Goal: Task Accomplishment & Management: Complete application form

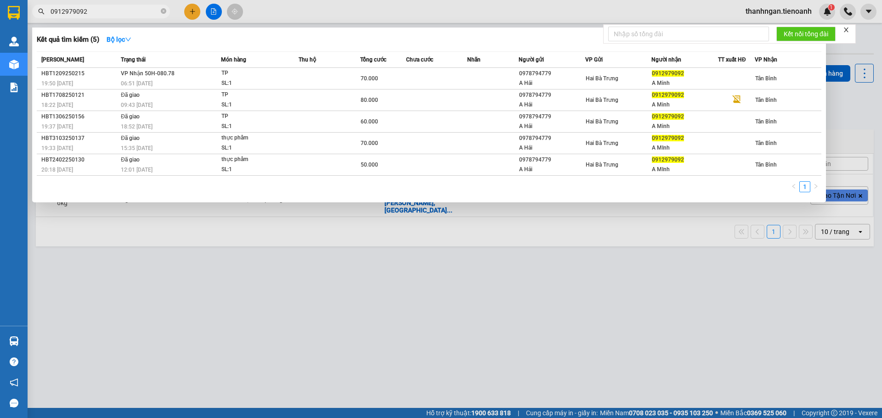
type input "0912979092"
click at [193, 12] on div at bounding box center [441, 209] width 882 height 418
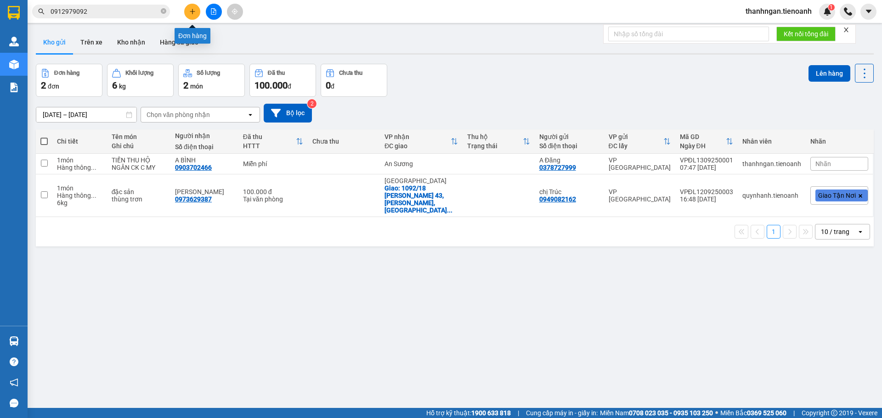
click at [192, 11] on icon "plus" at bounding box center [192, 11] width 0 height 5
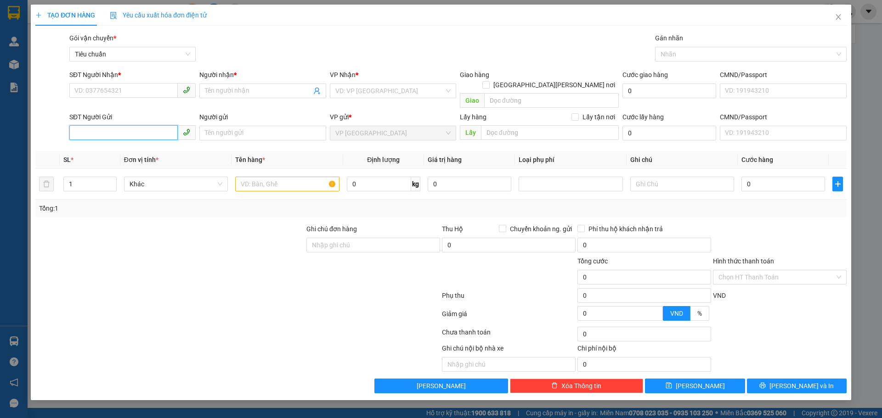
click at [115, 125] on input "SĐT Người Gửi" at bounding box center [123, 132] width 108 height 15
click at [115, 130] on input "SĐT Người Gửi" at bounding box center [123, 132] width 108 height 15
click at [116, 125] on input "SĐT Người Gửi" at bounding box center [123, 132] width 108 height 15
click at [116, 126] on input "0374228542" at bounding box center [123, 132] width 108 height 15
type input "0374228542"
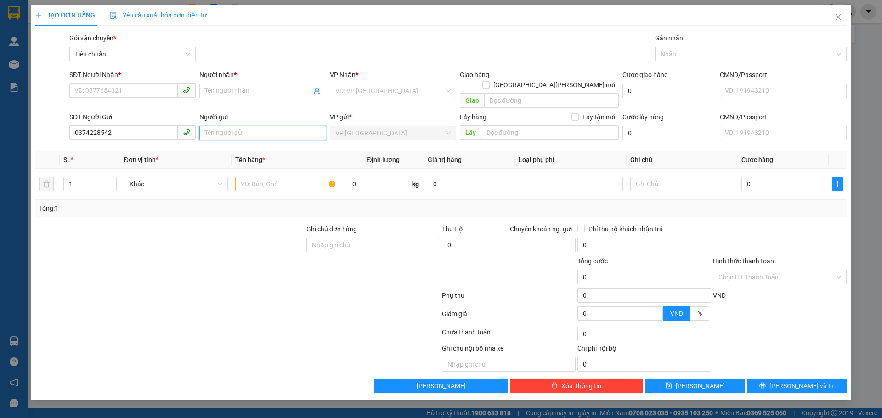
click at [213, 126] on input "Người gửi" at bounding box center [262, 133] width 126 height 15
click at [114, 125] on input "0374228542" at bounding box center [123, 132] width 108 height 15
click at [216, 126] on input "Người gửi" at bounding box center [262, 133] width 126 height 15
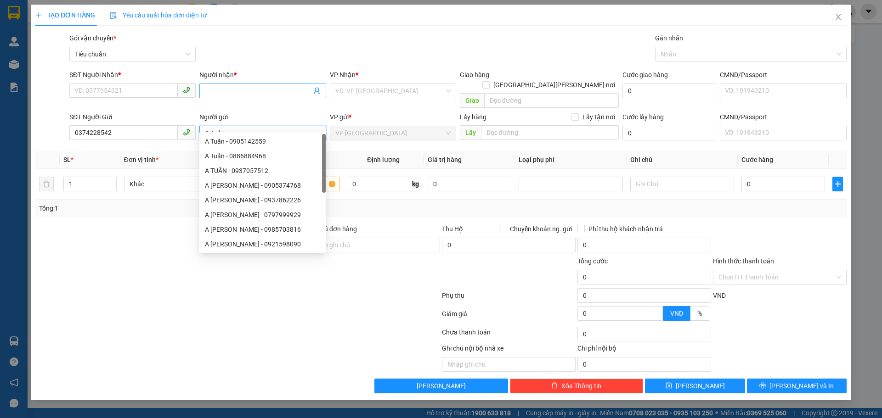
type input "A Tuấn"
click at [211, 93] on input "Người nhận *" at bounding box center [258, 91] width 106 height 10
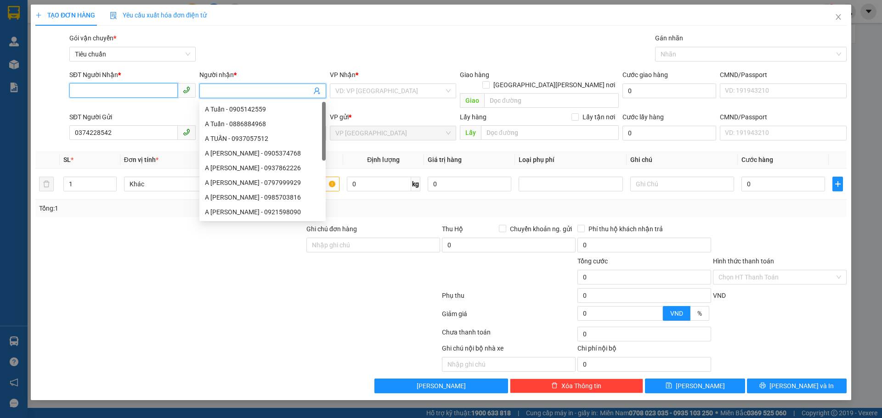
click at [152, 90] on input "SĐT Người Nhận *" at bounding box center [123, 90] width 108 height 15
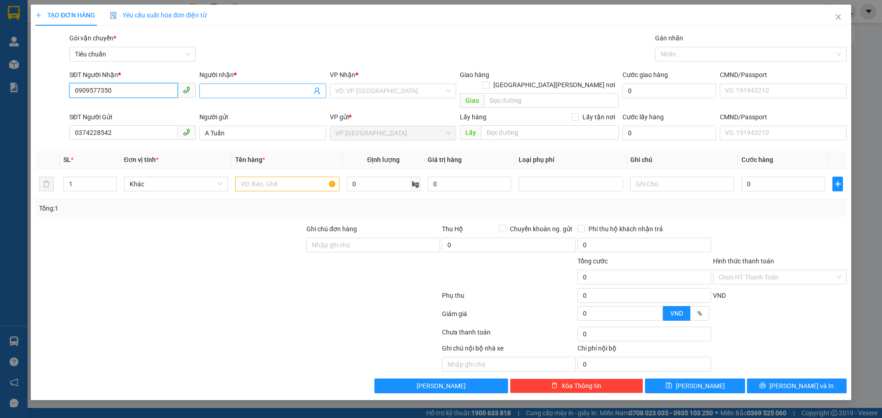
type input "0909577350"
click at [233, 86] on input "Người nhận *" at bounding box center [258, 91] width 106 height 10
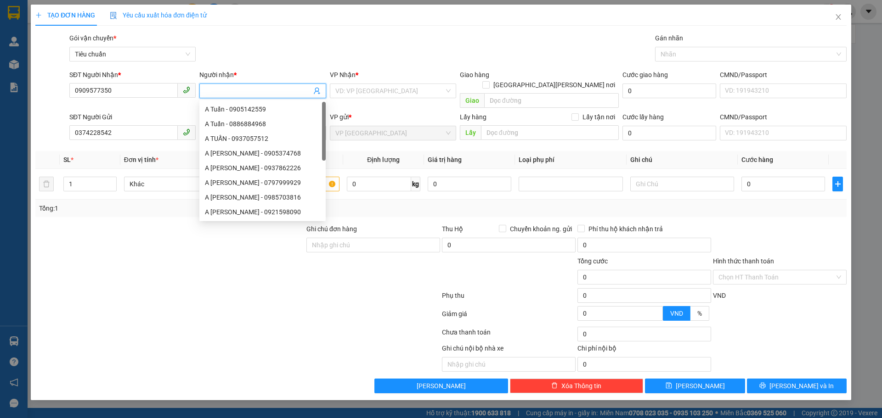
type input "c"
type input "A Hải"
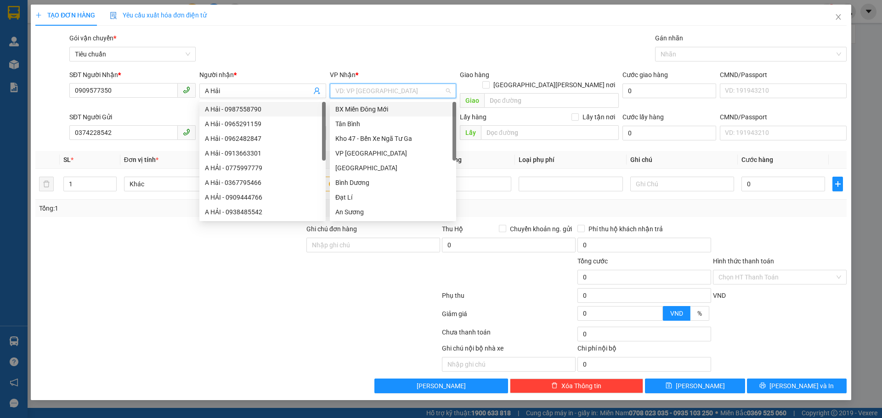
click at [420, 91] on input "search" at bounding box center [389, 91] width 109 height 14
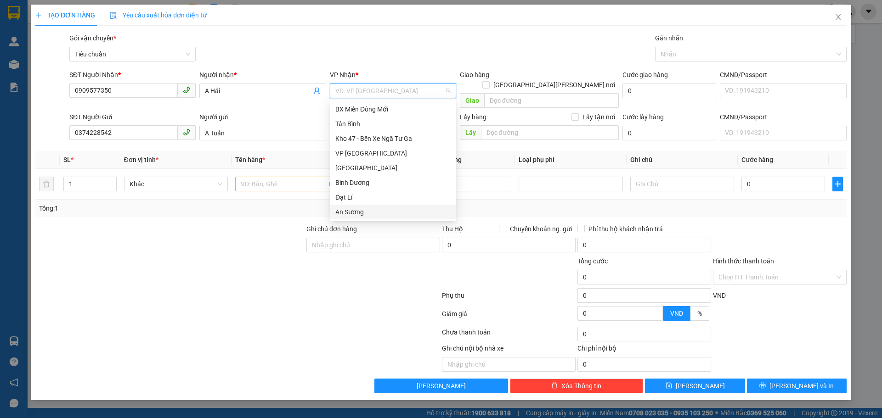
click at [355, 211] on div "An Sương" at bounding box center [392, 212] width 115 height 10
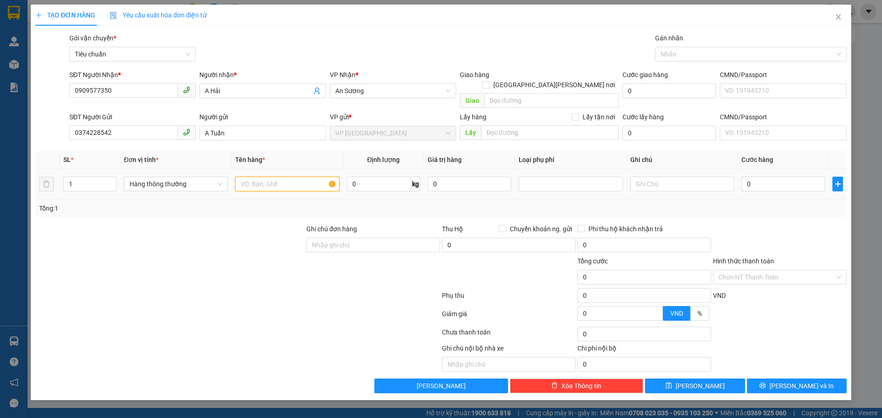
click at [288, 177] on input "text" at bounding box center [287, 184] width 104 height 15
type input "rau củ"
click at [372, 177] on input "0" at bounding box center [379, 184] width 64 height 15
type input "30"
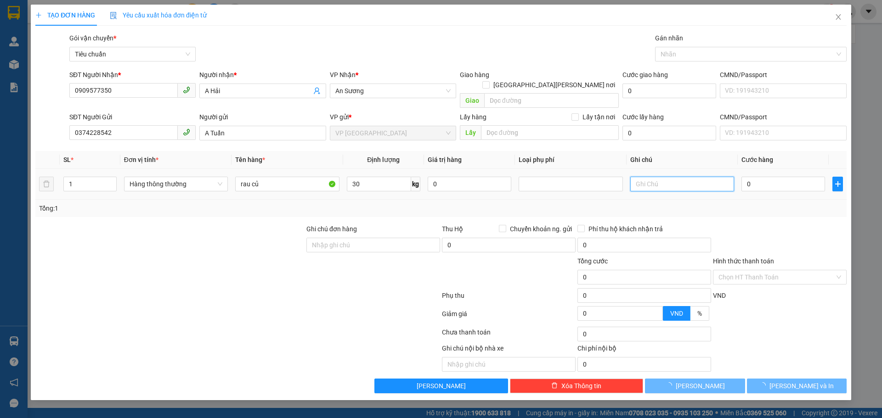
click at [705, 177] on input "text" at bounding box center [682, 184] width 104 height 15
type input "65.000"
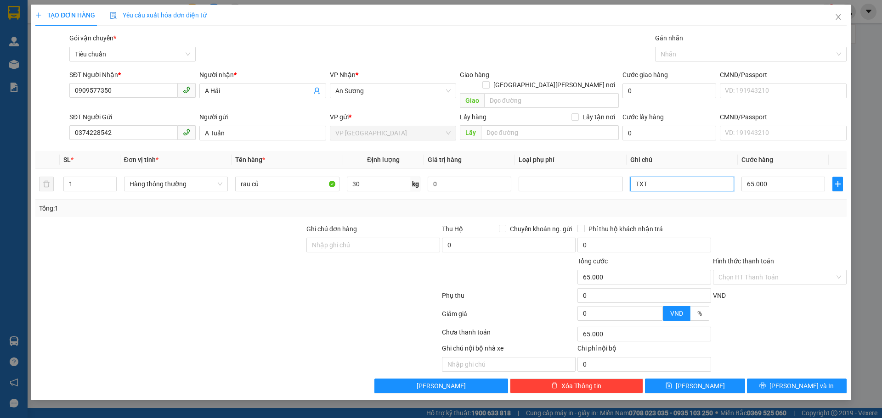
type input "TXT"
click at [748, 224] on div at bounding box center [779, 240] width 135 height 32
click at [265, 177] on input "rau củ" at bounding box center [287, 184] width 104 height 15
click at [764, 271] on input "Hình thức thanh toán" at bounding box center [776, 278] width 116 height 14
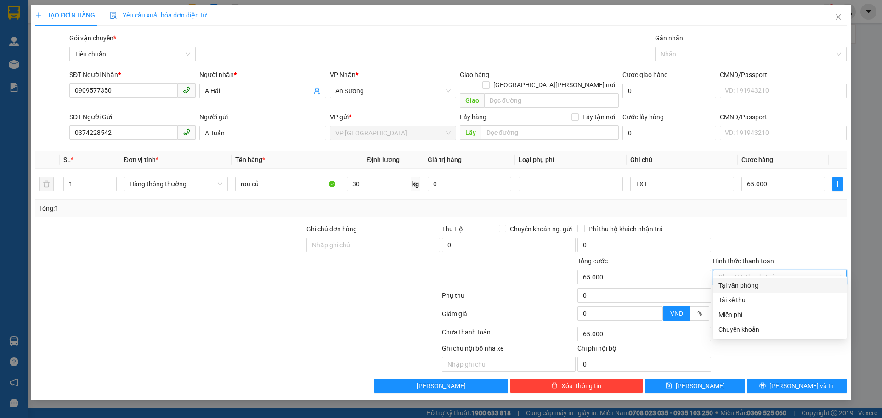
click at [744, 286] on div "Tại văn phòng" at bounding box center [779, 286] width 123 height 10
type input "0"
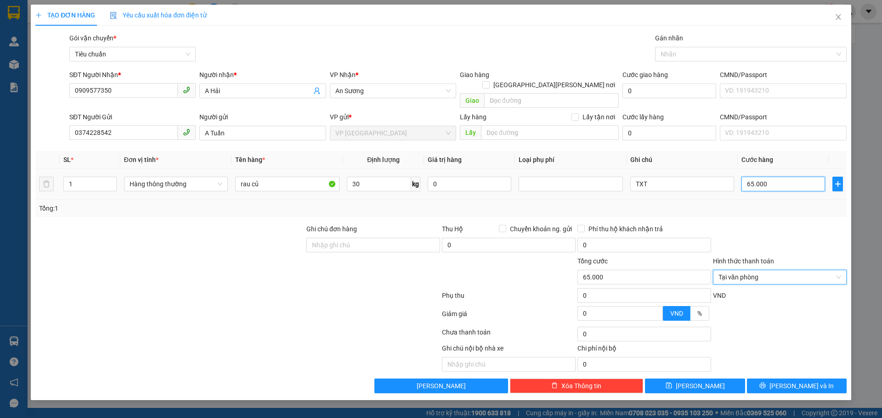
click at [794, 181] on input "65.000" at bounding box center [783, 184] width 84 height 15
type input "0"
type input "07"
type input "7"
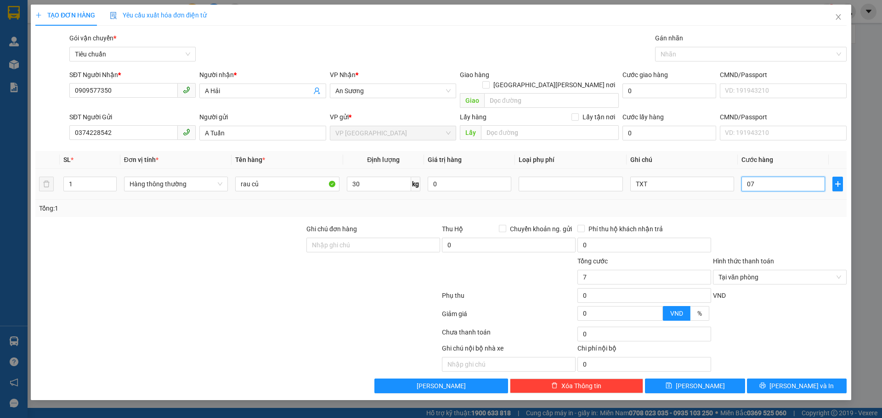
type input "070"
type input "70"
type input "0.700"
type input "700"
type input "07.000"
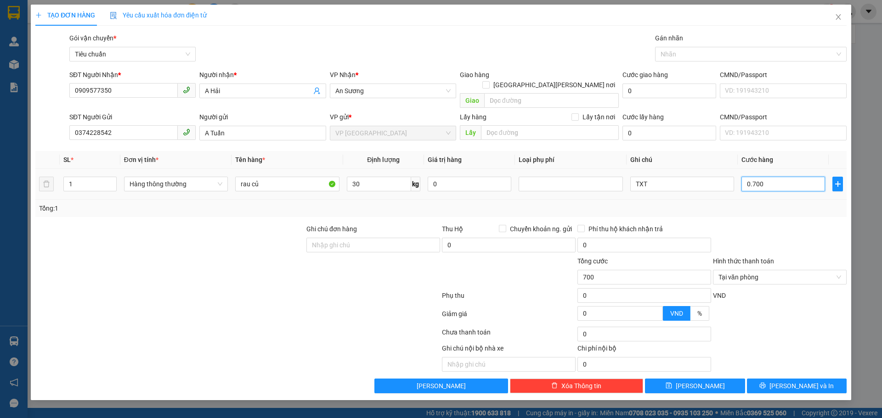
type input "7.000"
type input "070.000"
type input "70.000"
click at [712, 224] on div at bounding box center [779, 240] width 135 height 32
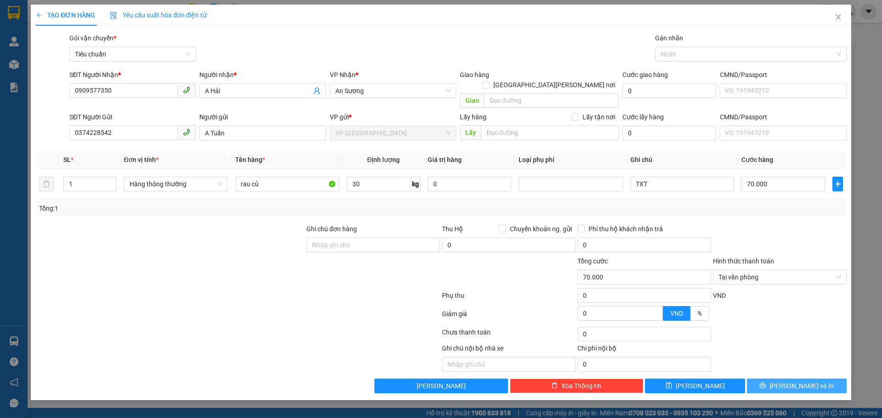
click at [796, 381] on span "[PERSON_NAME] và In" at bounding box center [801, 386] width 64 height 10
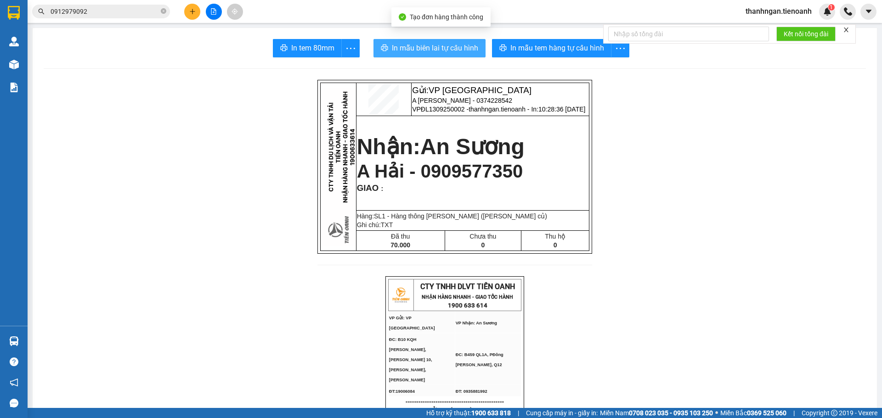
click at [445, 49] on span "In mẫu biên lai tự cấu hình" at bounding box center [435, 47] width 86 height 11
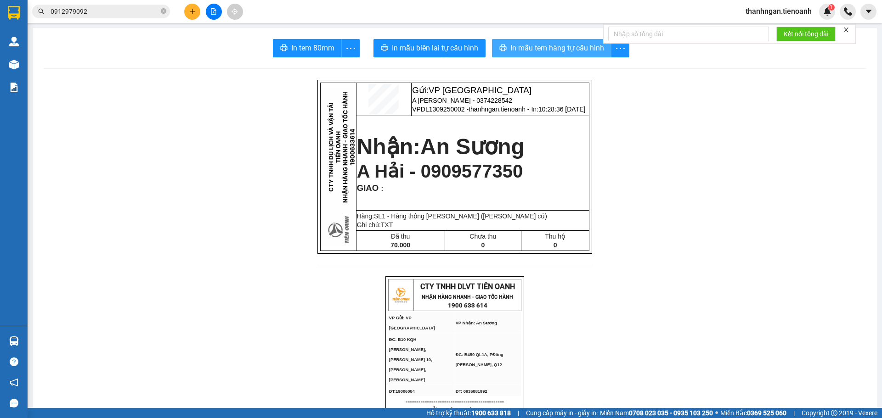
click at [523, 45] on span "In mẫu tem hàng tự cấu hình" at bounding box center [557, 47] width 94 height 11
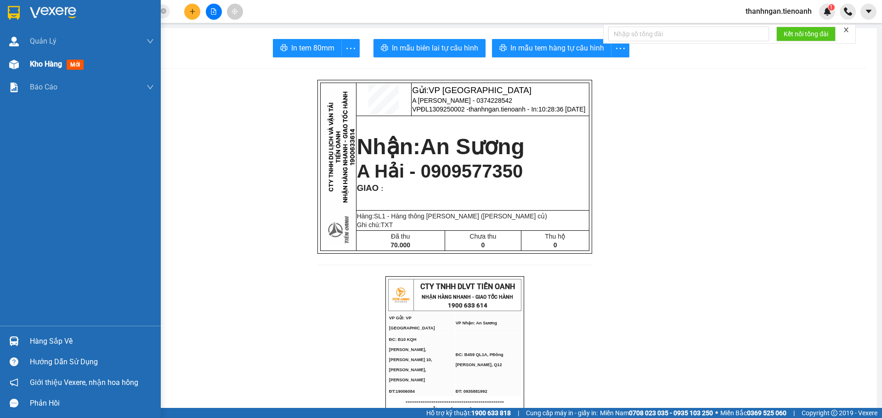
click at [44, 65] on span "Kho hàng" at bounding box center [46, 64] width 32 height 9
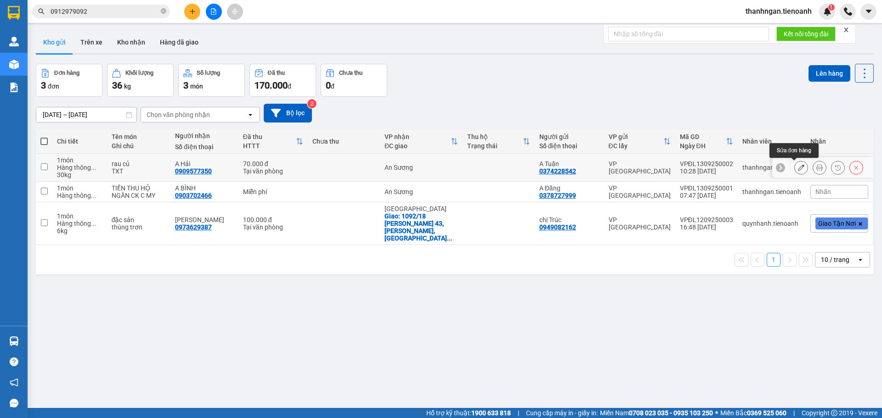
click at [798, 169] on icon at bounding box center [801, 167] width 6 height 6
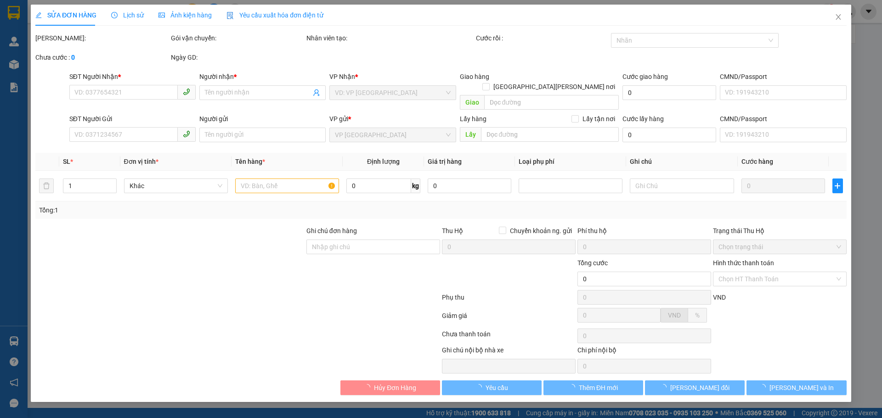
type input "0909577350"
type input "A Hải"
type input "0374228542"
type input "A Tuấn"
type input "70.000"
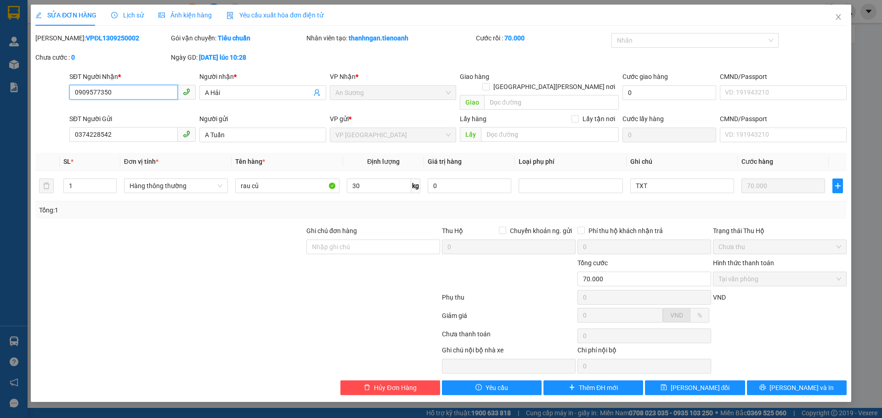
click at [390, 97] on span "An Sương" at bounding box center [392, 93] width 115 height 14
drag, startPoint x: 368, startPoint y: 96, endPoint x: 378, endPoint y: 90, distance: 11.9
click at [368, 94] on span "An Sương" at bounding box center [392, 93] width 115 height 14
click at [379, 90] on span "An Sương" at bounding box center [392, 93] width 115 height 14
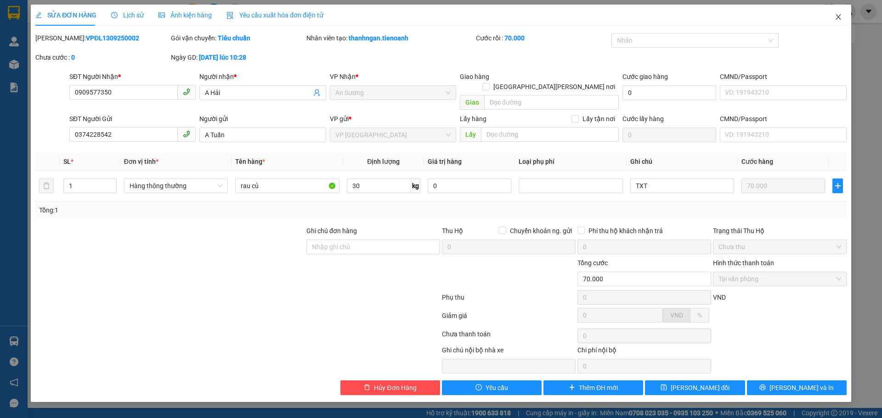
click at [836, 17] on icon "close" at bounding box center [838, 16] width 7 height 7
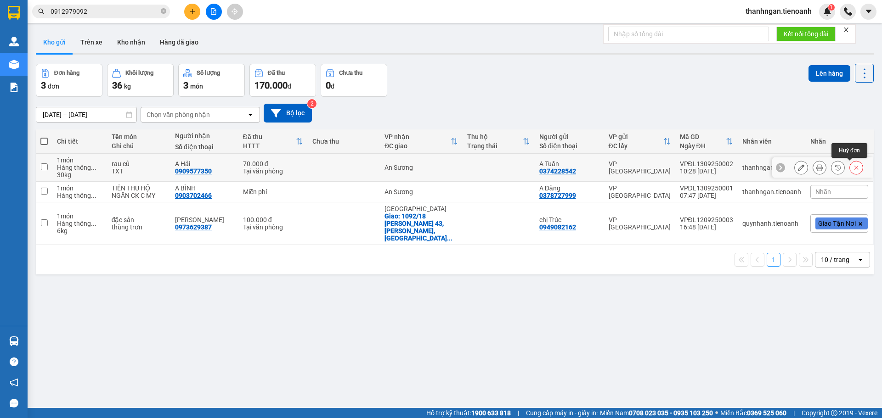
click at [853, 168] on icon at bounding box center [856, 167] width 6 height 6
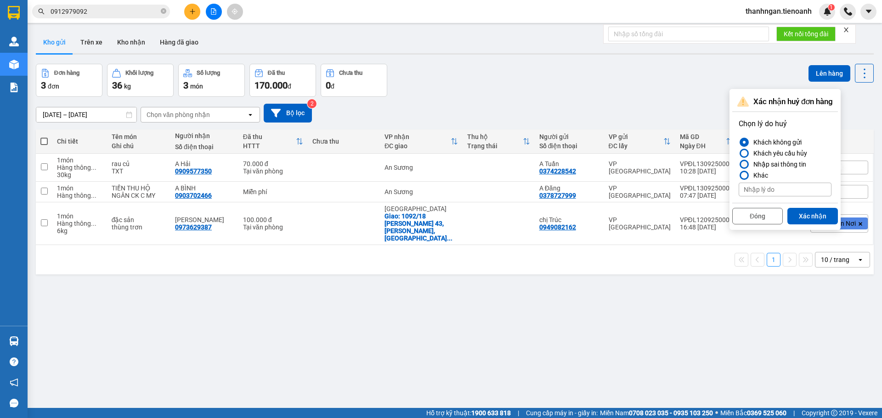
click at [746, 164] on div at bounding box center [744, 164] width 6 height 6
click at [739, 164] on input "Nhập sai thông tin" at bounding box center [739, 164] width 0 height 0
click at [799, 215] on button "Xác nhận" at bounding box center [812, 216] width 51 height 17
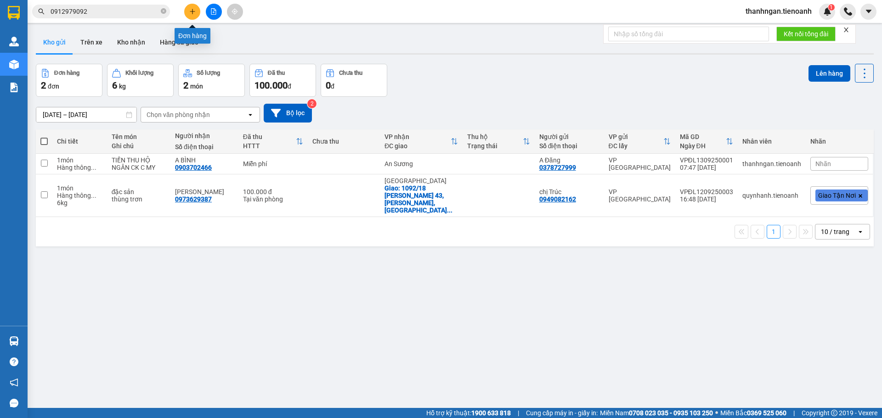
click at [195, 13] on icon "plus" at bounding box center [192, 11] width 6 height 6
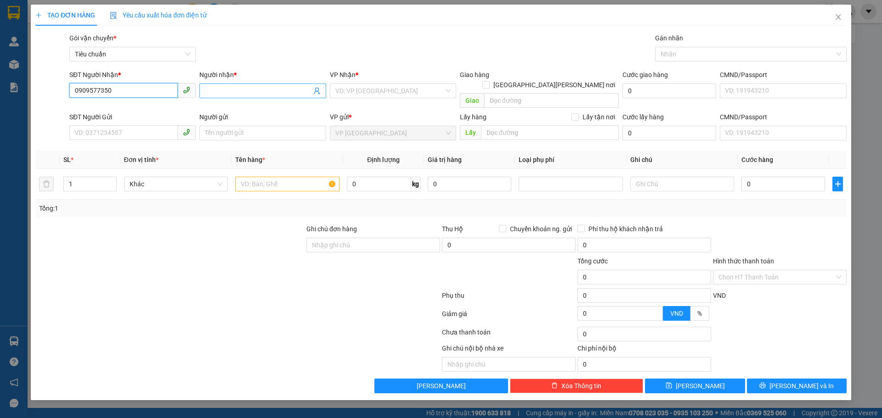
type input "0909577350"
click at [243, 93] on input "Người nhận *" at bounding box center [258, 91] width 106 height 10
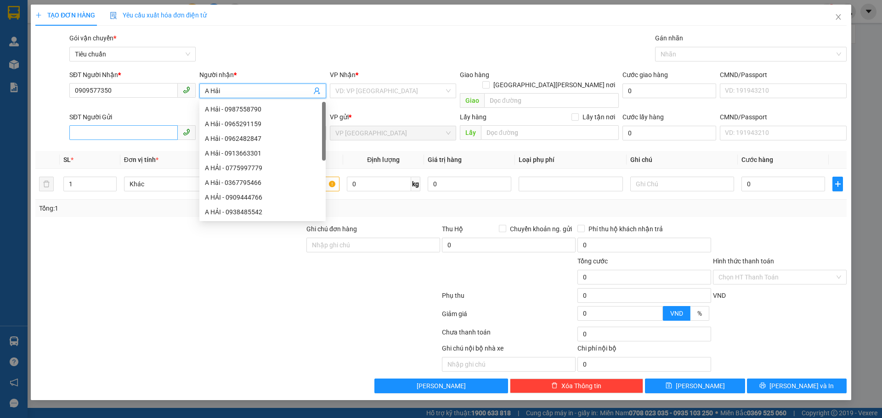
type input "A Hải"
click at [147, 125] on input "SĐT Người Gửi" at bounding box center [123, 132] width 108 height 15
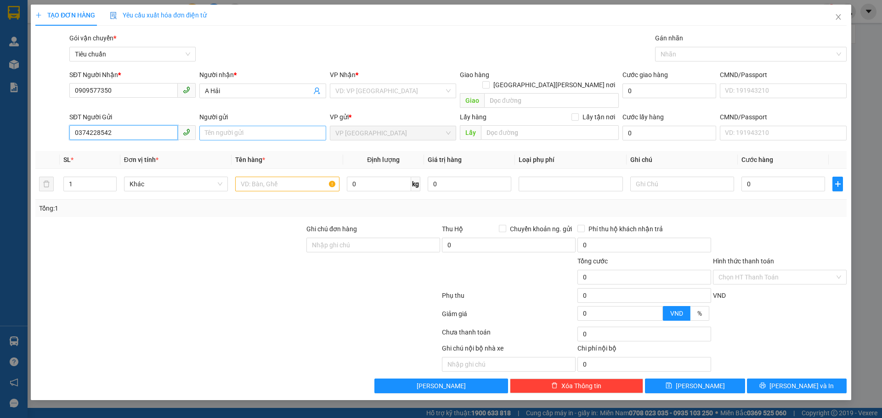
type input "0374228542"
click at [274, 126] on input "Người gửi" at bounding box center [262, 133] width 126 height 15
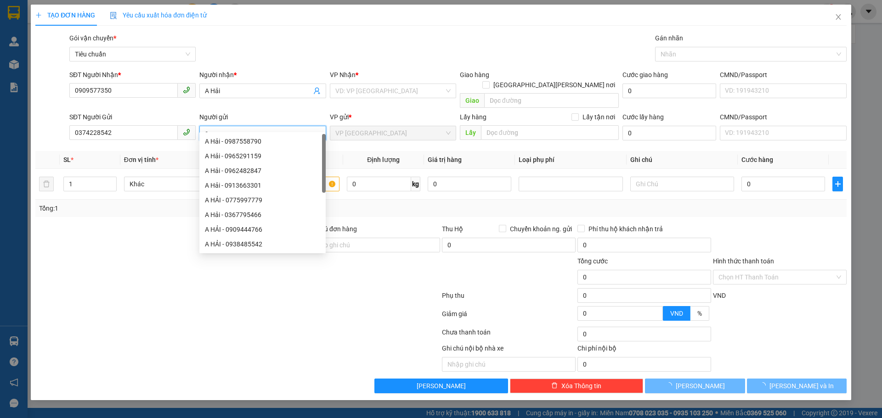
type input "c"
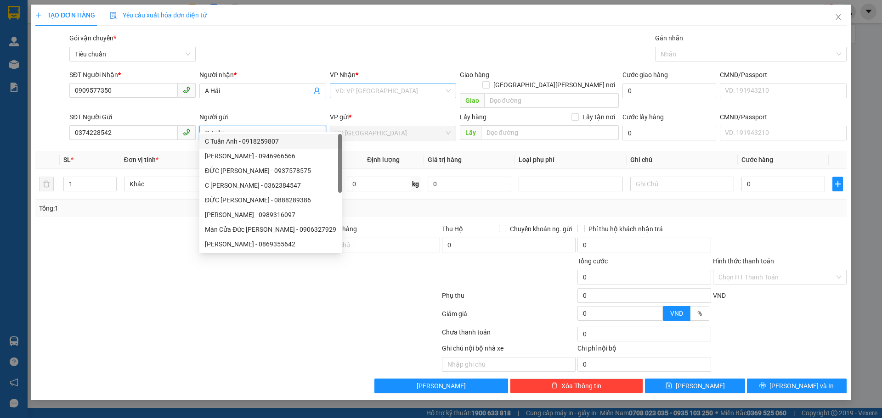
type input "C Tuấn"
click at [395, 88] on input "search" at bounding box center [389, 91] width 109 height 14
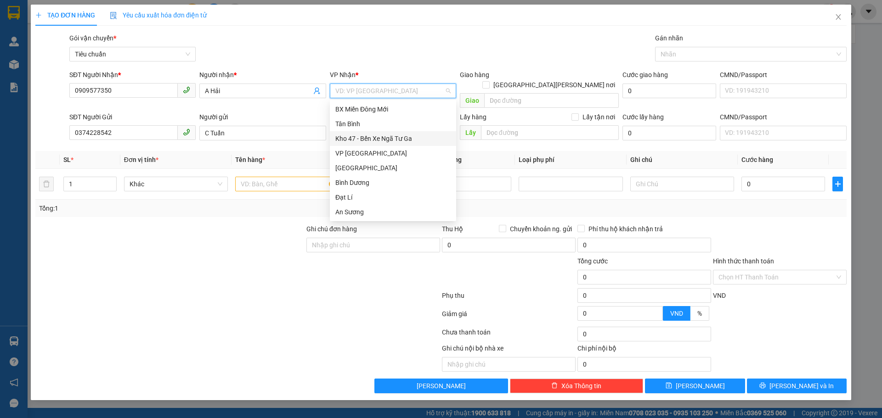
click at [363, 136] on div "Kho 47 - Bến Xe Ngã Tư Ga" at bounding box center [392, 139] width 115 height 10
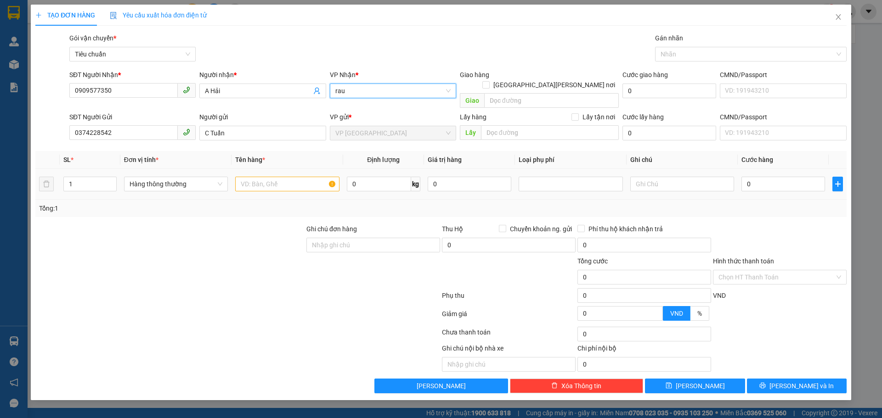
type input "rau"
click at [290, 178] on input "text" at bounding box center [287, 184] width 104 height 15
type input "r"
type input "RAU CỦ"
click at [369, 177] on input "0" at bounding box center [379, 184] width 64 height 15
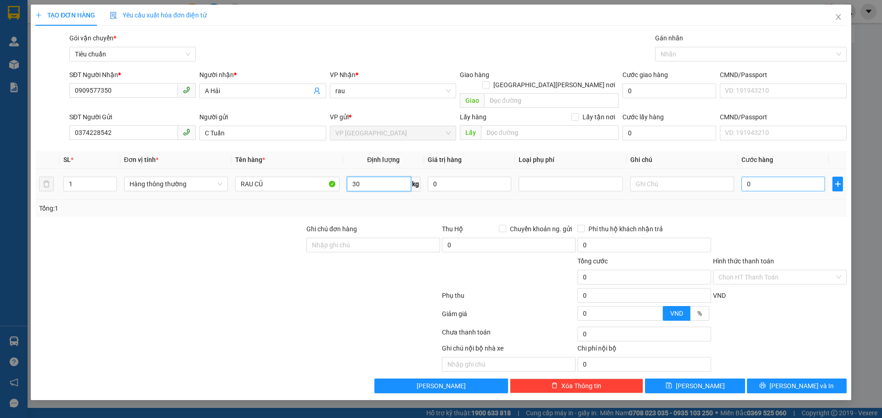
type input "30"
click at [773, 177] on input "0" at bounding box center [783, 184] width 84 height 15
type input "65.000"
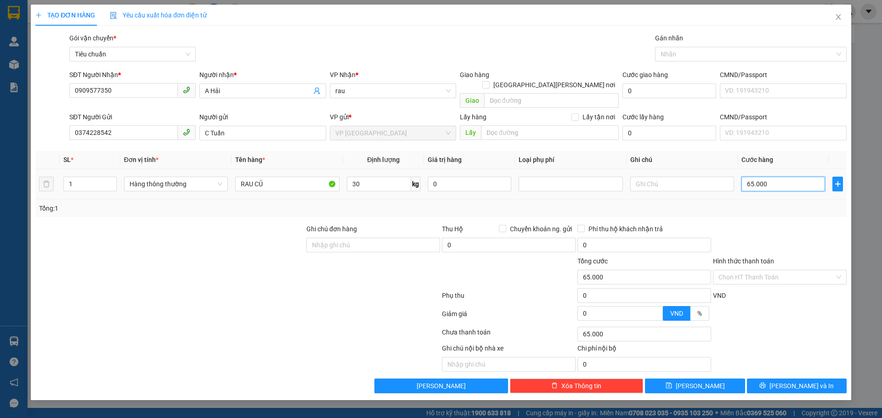
click at [773, 177] on input "65.000" at bounding box center [783, 184] width 84 height 15
type input "6.500"
type input "650"
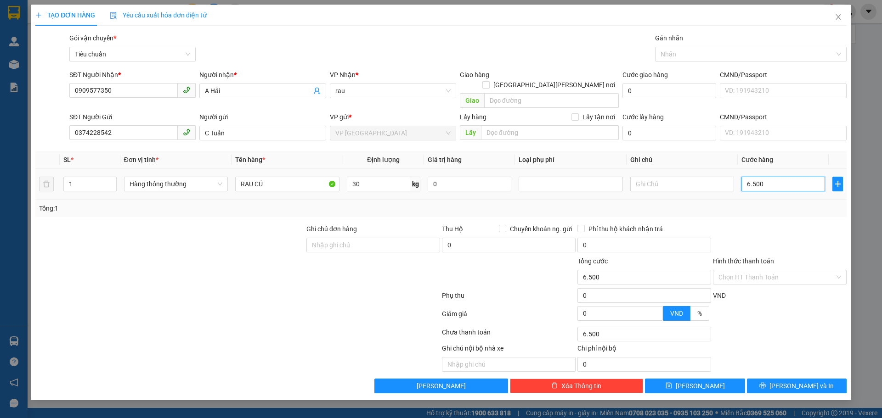
type input "650"
type input "0"
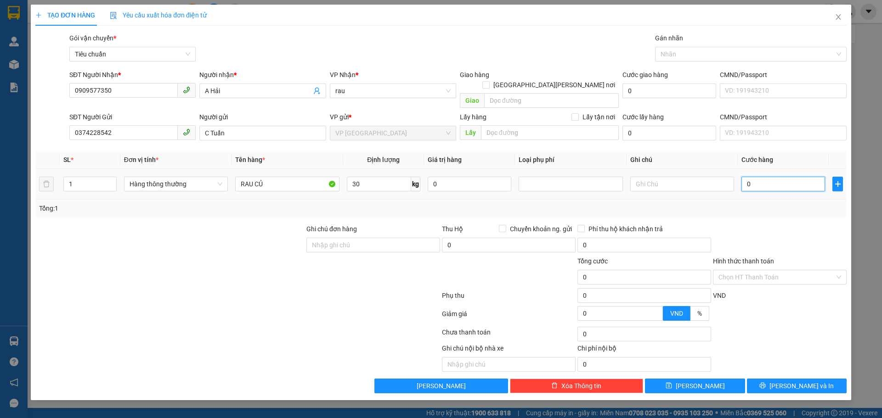
type input "07"
type input "7"
type input "070"
type input "70"
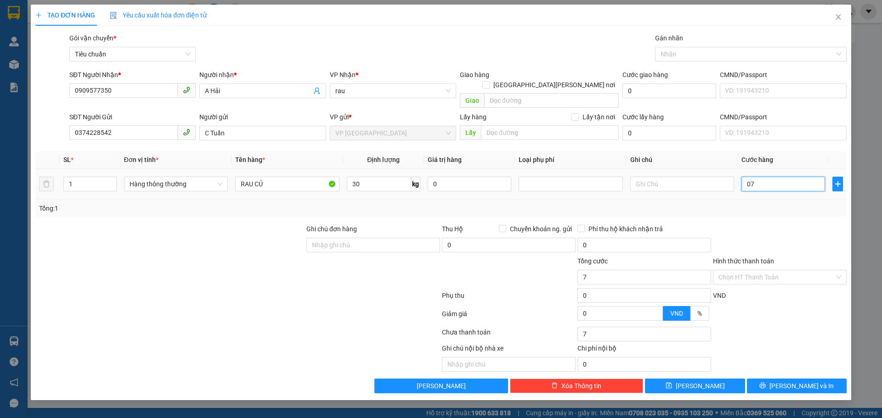
type input "70"
type input "0.700"
type input "700"
type input "07.000"
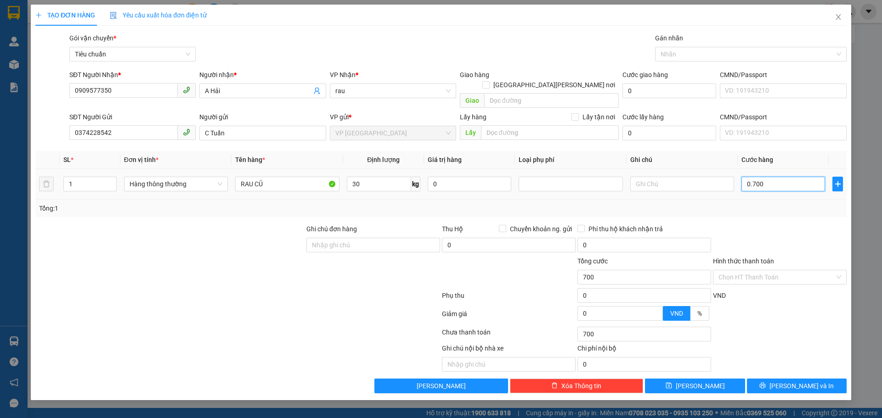
type input "7.000"
type input "070.000"
type input "70.000"
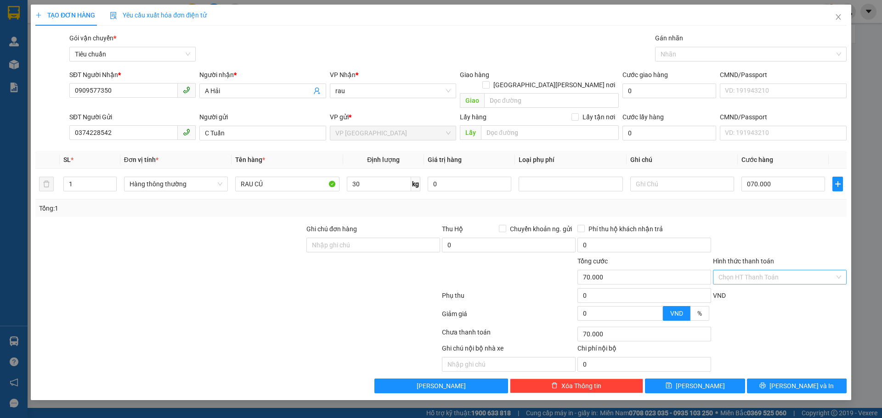
type input "70.000"
click at [796, 271] on input "Hình thức thanh toán" at bounding box center [776, 278] width 116 height 14
click at [751, 285] on div "Tại văn phòng" at bounding box center [779, 286] width 123 height 10
type input "0"
click at [793, 381] on span "[PERSON_NAME] và In" at bounding box center [801, 386] width 64 height 10
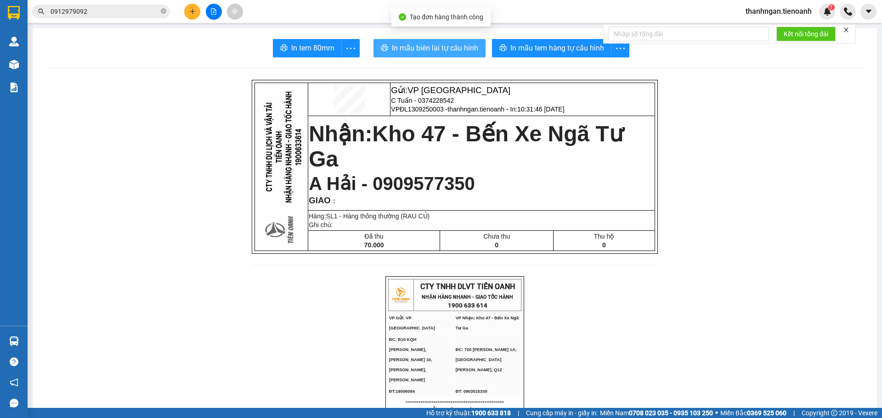
click at [449, 53] on span "In mẫu biên lai tự cấu hình" at bounding box center [435, 47] width 86 height 11
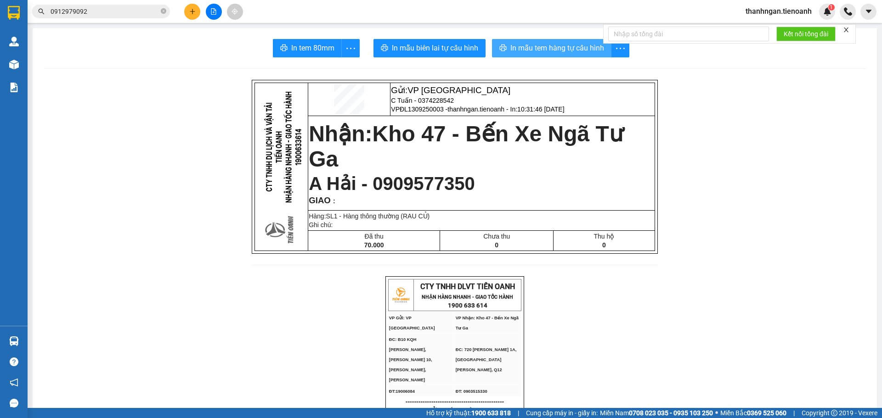
click at [564, 55] on button "In mẫu tem hàng tự cấu hình" at bounding box center [551, 48] width 119 height 18
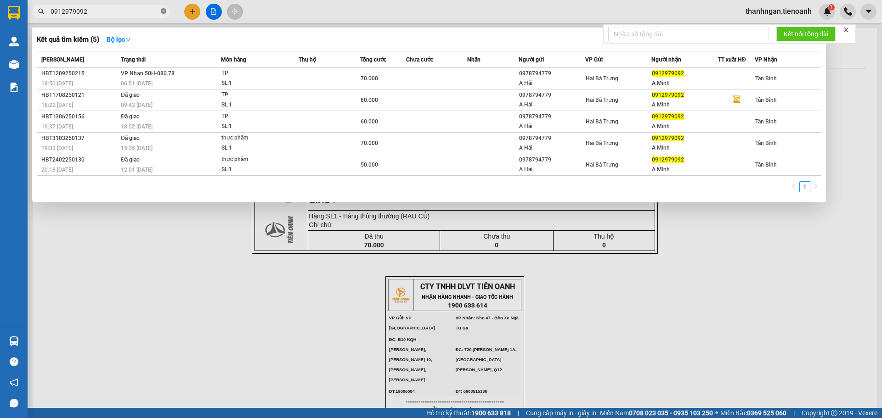
drag, startPoint x: 162, startPoint y: 14, endPoint x: 169, endPoint y: 4, distance: 12.1
click at [162, 11] on icon "close-circle" at bounding box center [164, 11] width 6 height 6
